Goal: Find specific page/section: Find specific page/section

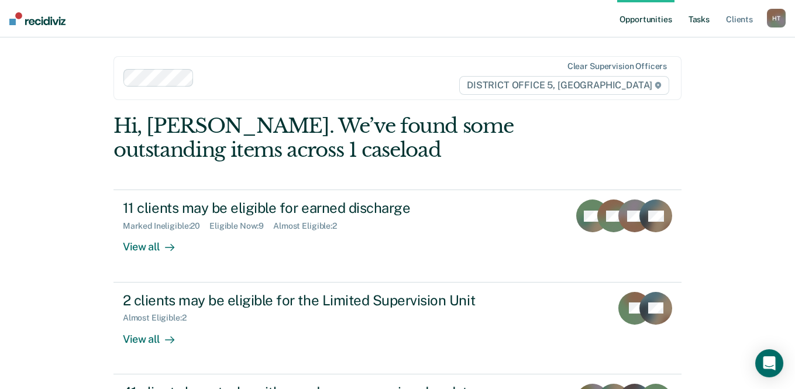
click at [704, 25] on link "Tasks" at bounding box center [699, 18] width 26 height 37
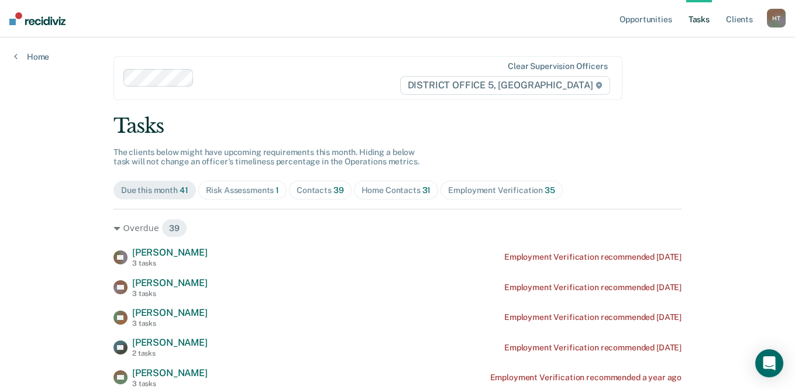
click at [244, 186] on div "Risk Assessments 1" at bounding box center [243, 191] width 74 height 10
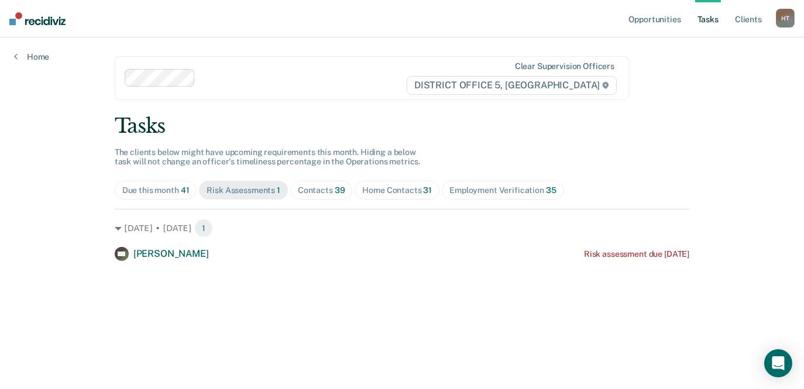
click at [335, 189] on span "39" at bounding box center [340, 190] width 11 height 9
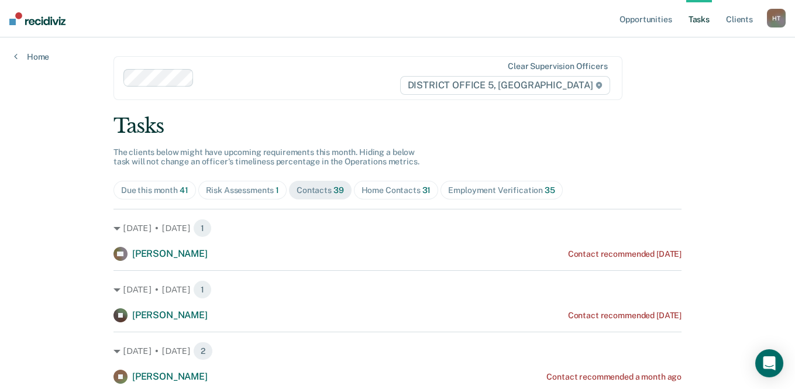
click at [373, 187] on div "Home Contacts 31" at bounding box center [397, 191] width 70 height 10
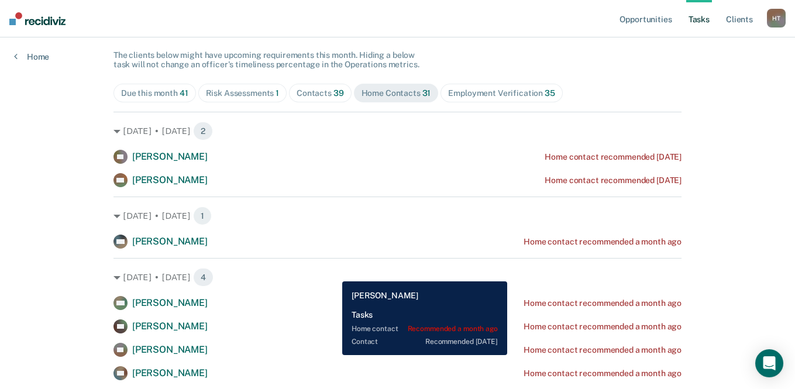
scroll to position [117, 0]
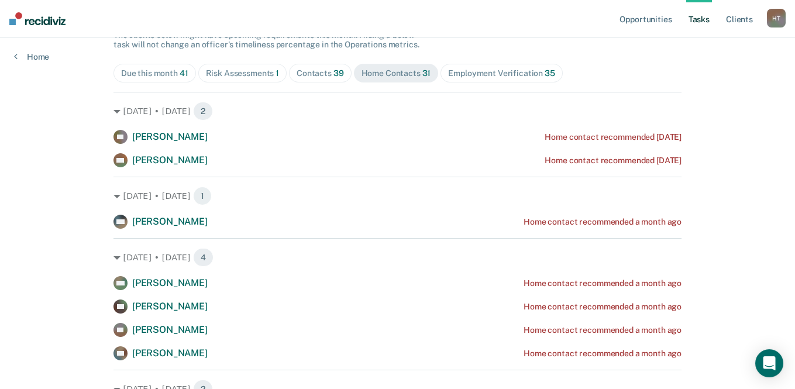
click at [297, 74] on div "Contacts 39" at bounding box center [320, 73] width 47 height 10
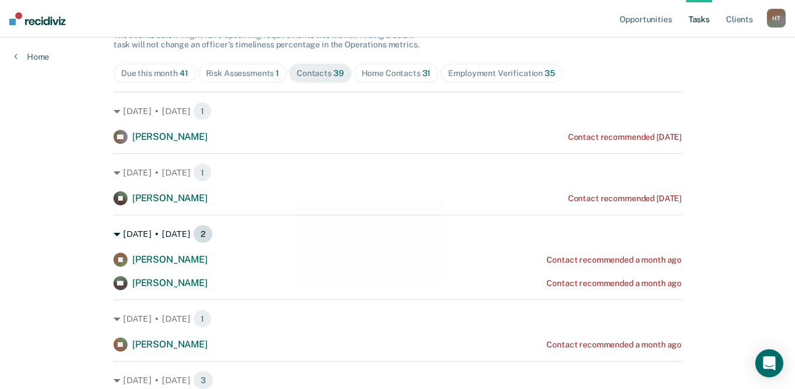
scroll to position [0, 0]
